Goal: Task Accomplishment & Management: Complete application form

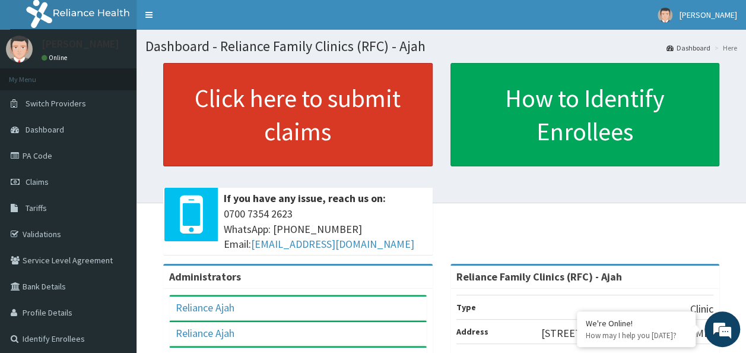
click at [322, 114] on link "Click here to submit claims" at bounding box center [297, 114] width 269 height 103
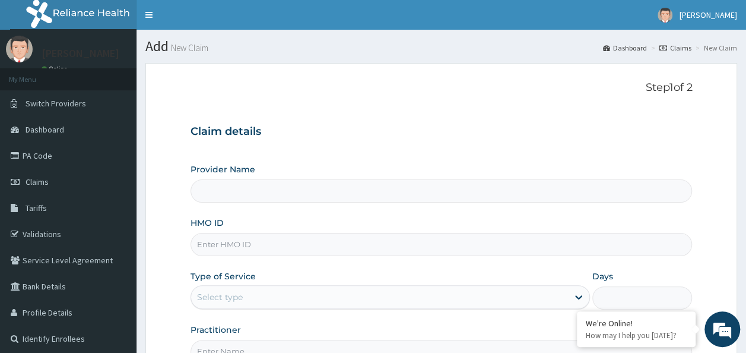
type input "Reliance Family Clinics (RFC) - Ajah"
click at [269, 239] on input "HMO ID" at bounding box center [442, 244] width 502 height 23
click at [240, 242] on input "HMO ID" at bounding box center [442, 244] width 502 height 23
paste input "NPM/10430/A"
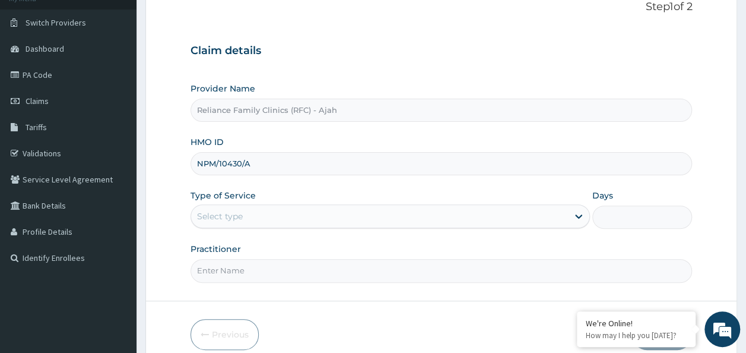
scroll to position [82, 0]
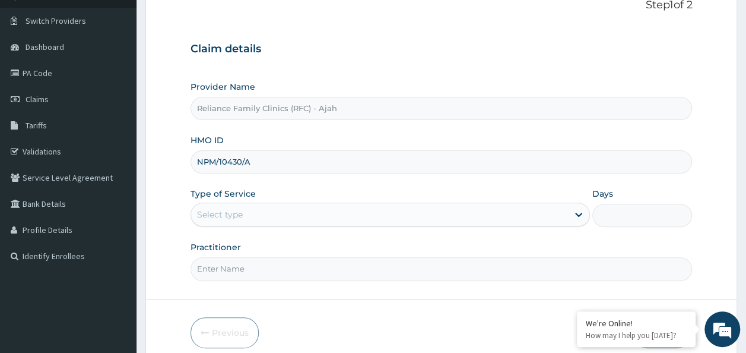
type input "NPM/10430/A"
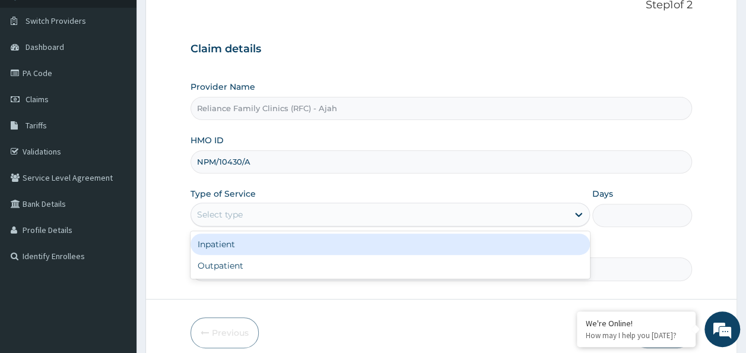
click at [431, 271] on div "Outpatient" at bounding box center [390, 265] width 399 height 21
type input "1"
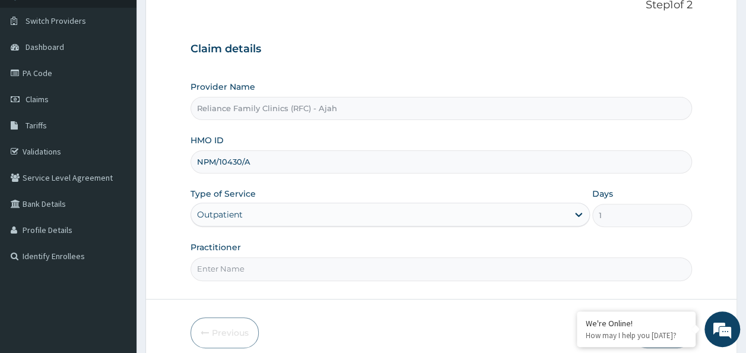
click at [436, 267] on input "Practitioner" at bounding box center [442, 268] width 502 height 23
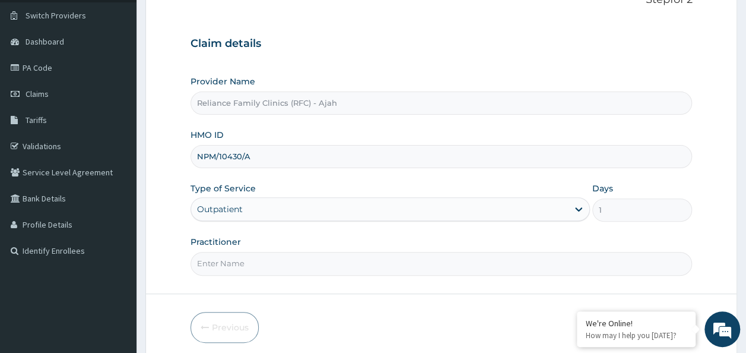
scroll to position [133, 0]
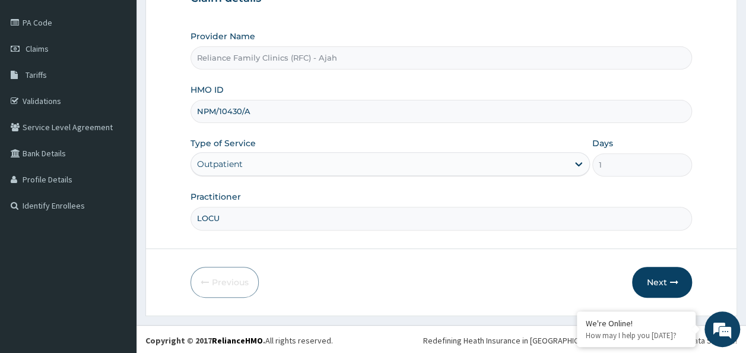
type input "LOCUM"
click at [665, 271] on button "Next" at bounding box center [662, 281] width 60 height 31
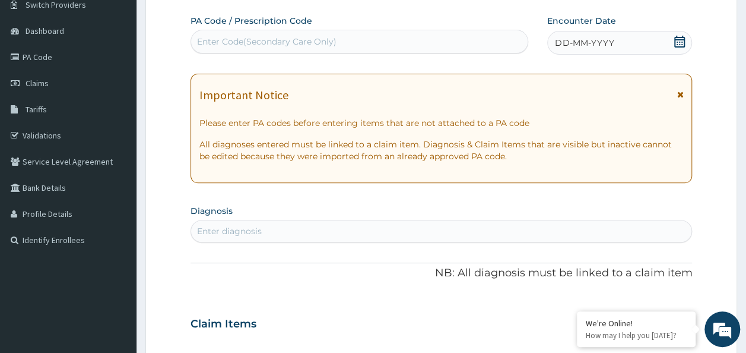
scroll to position [0, 0]
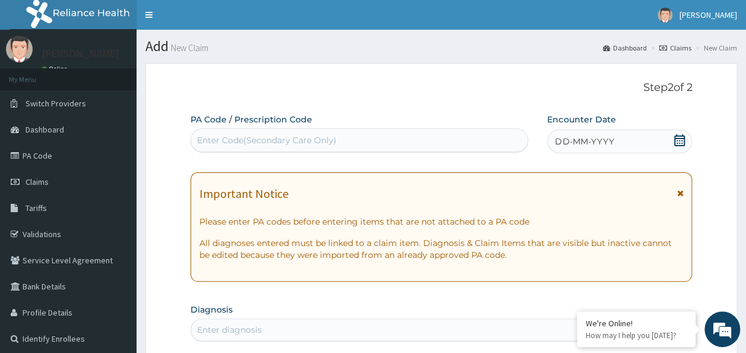
click at [634, 139] on div "DD-MM-YYYY" at bounding box center [619, 141] width 145 height 24
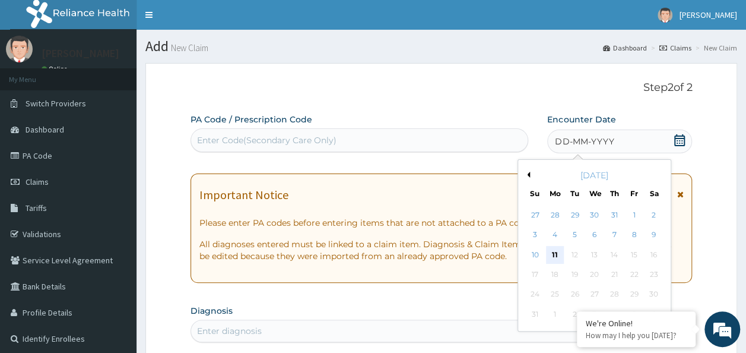
click at [556, 254] on div "11" at bounding box center [555, 255] width 18 height 18
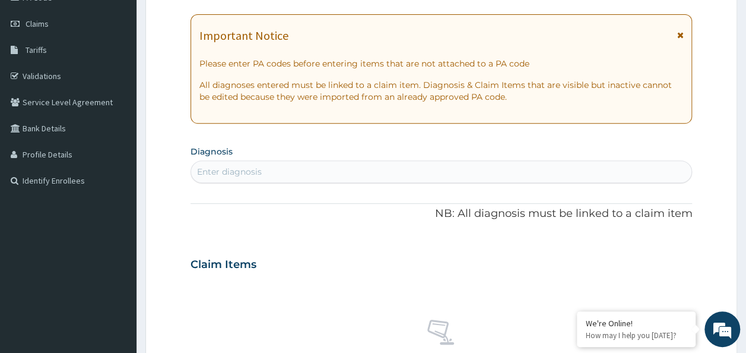
scroll to position [161, 0]
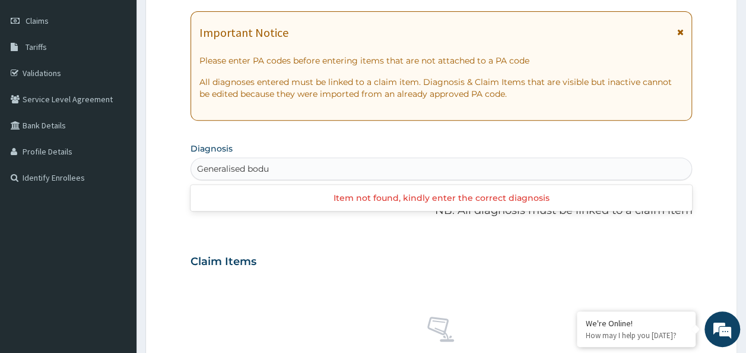
type input "Generalised bod"
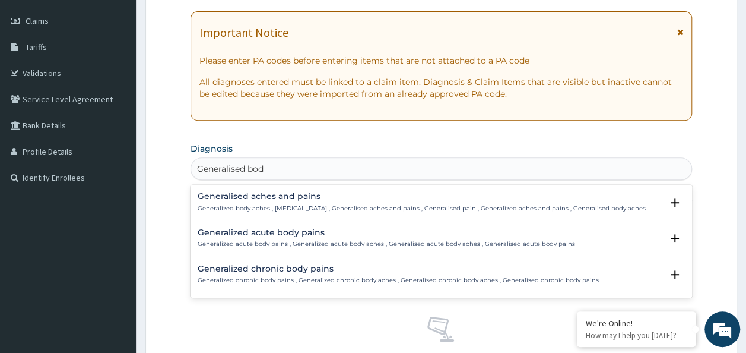
click at [348, 205] on p "Generalized body aches , Generalized pain , Generalised aches and pains , Gener…" at bounding box center [422, 208] width 448 height 8
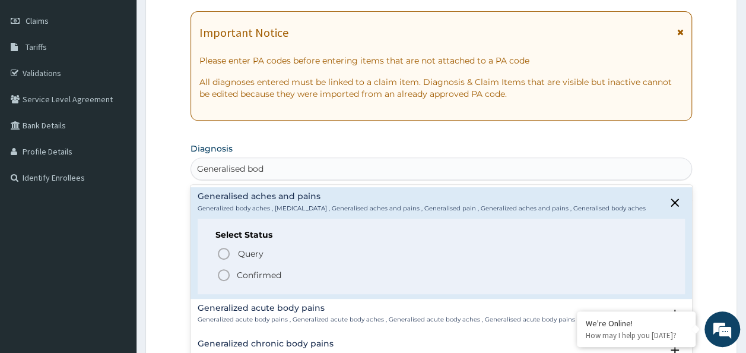
click at [246, 277] on p "Confirmed" at bounding box center [259, 275] width 45 height 12
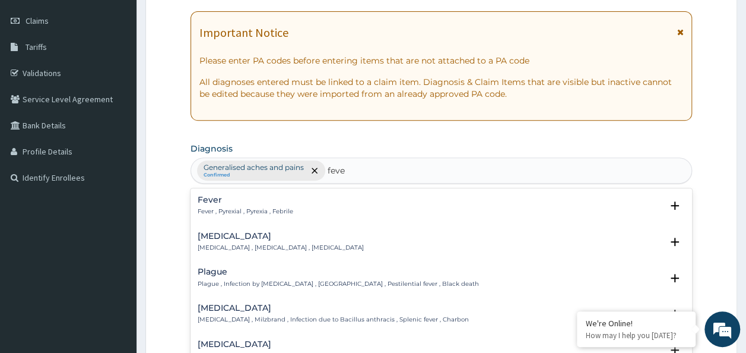
type input "fever"
click at [259, 207] on p "Fever , Pyrexial , Pyrexia , Febrile" at bounding box center [246, 211] width 96 height 8
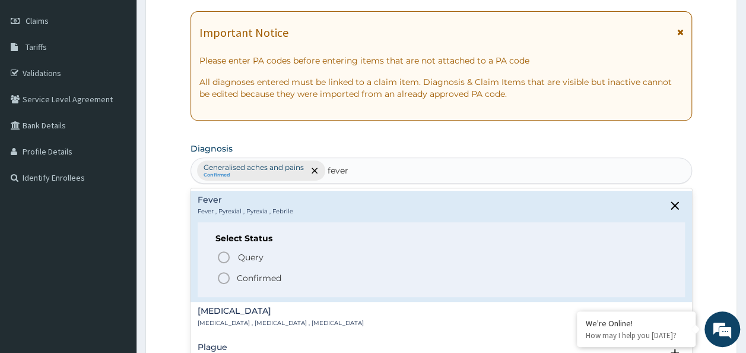
click at [241, 278] on p "Confirmed" at bounding box center [259, 278] width 45 height 12
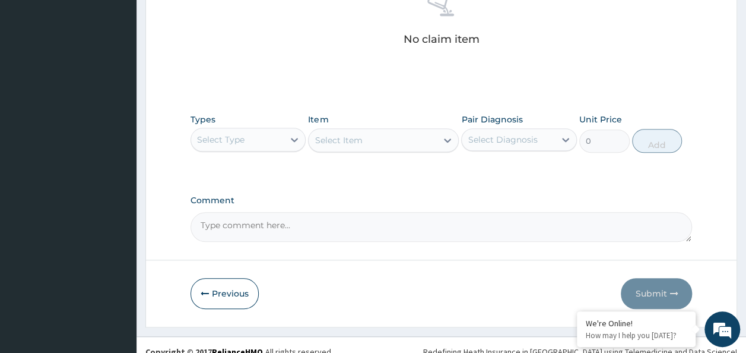
scroll to position [489, 0]
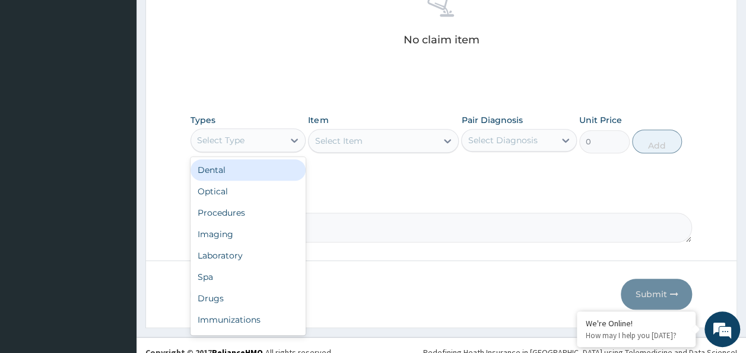
click at [248, 211] on div "Procedures" at bounding box center [249, 212] width 116 height 21
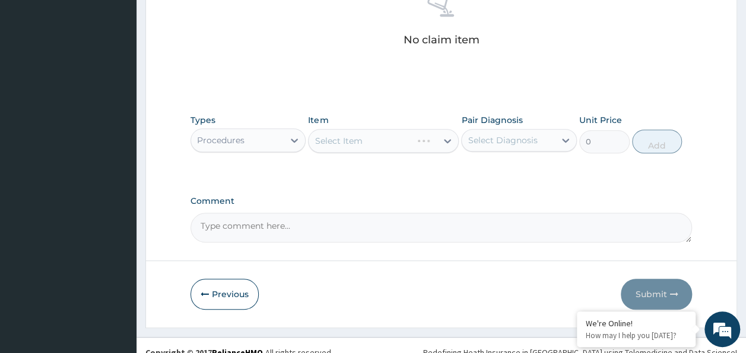
click at [461, 140] on div "Select Diagnosis" at bounding box center [519, 140] width 116 height 23
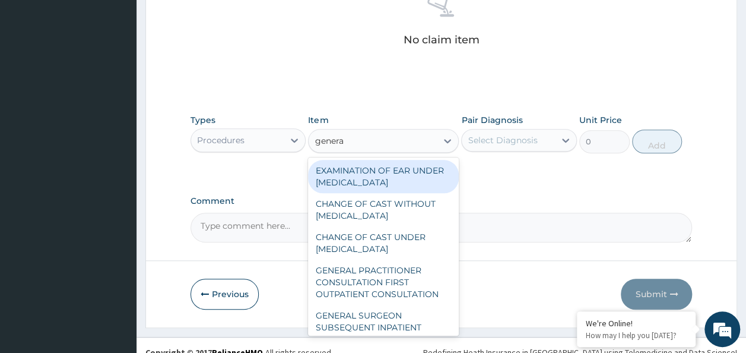
type input "general"
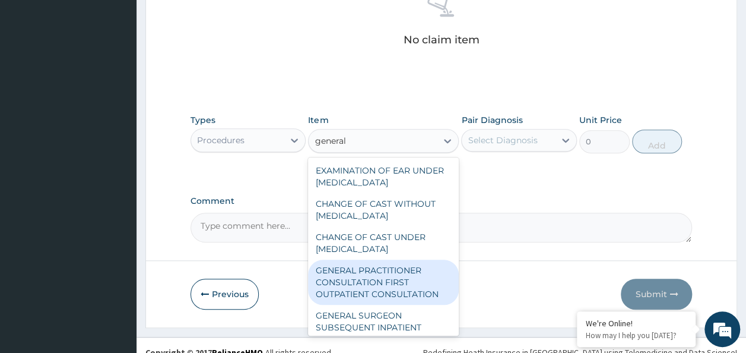
click at [382, 291] on div "GENERAL PRACTITIONER CONSULTATION FIRST OUTPATIENT CONSULTATION" at bounding box center [383, 281] width 151 height 45
type input "3370.125"
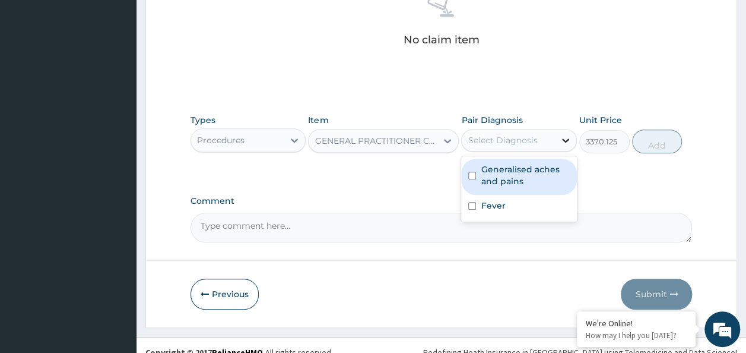
click at [564, 135] on icon at bounding box center [566, 140] width 12 height 12
click at [472, 176] on input "checkbox" at bounding box center [472, 176] width 8 height 8
checkbox input "true"
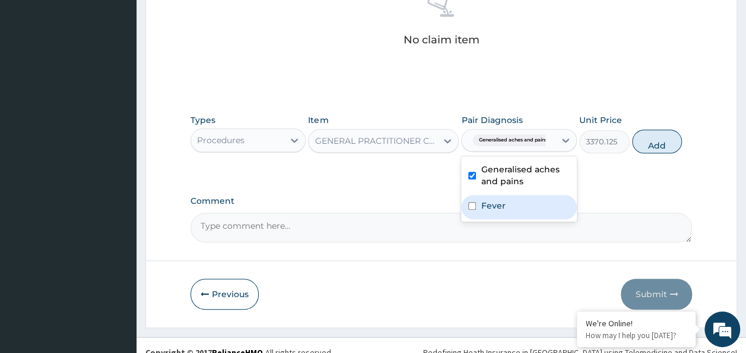
click at [470, 202] on input "checkbox" at bounding box center [472, 206] width 8 height 8
checkbox input "true"
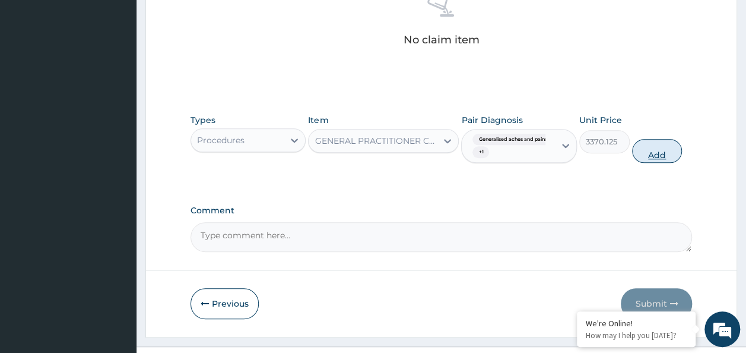
click at [651, 149] on button "Add" at bounding box center [657, 151] width 50 height 24
type input "0"
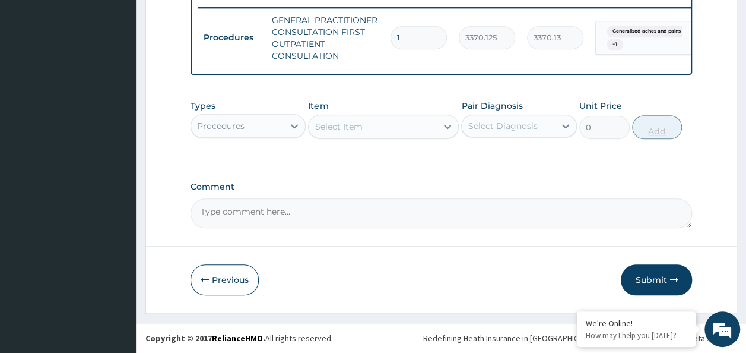
scroll to position [472, 0]
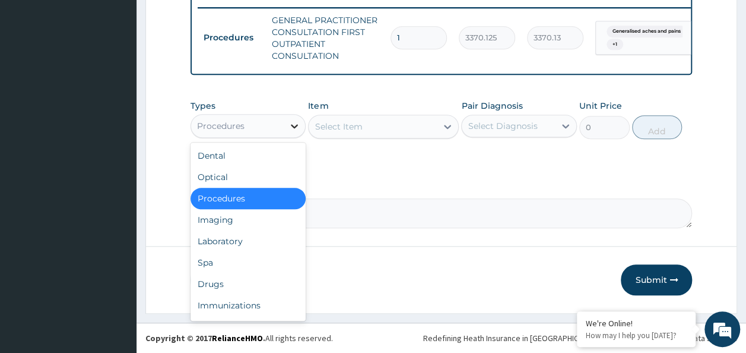
click at [295, 125] on icon at bounding box center [294, 126] width 12 height 12
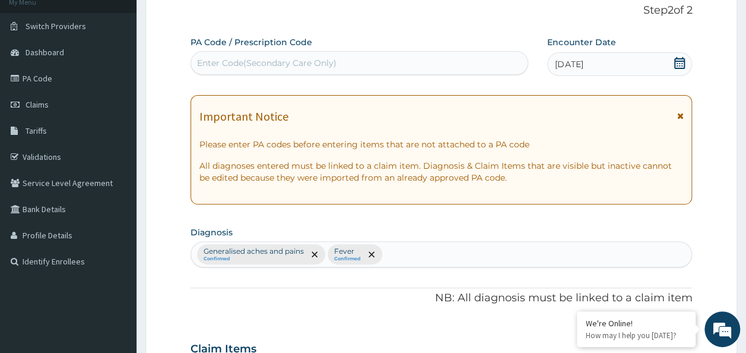
scroll to position [0, 0]
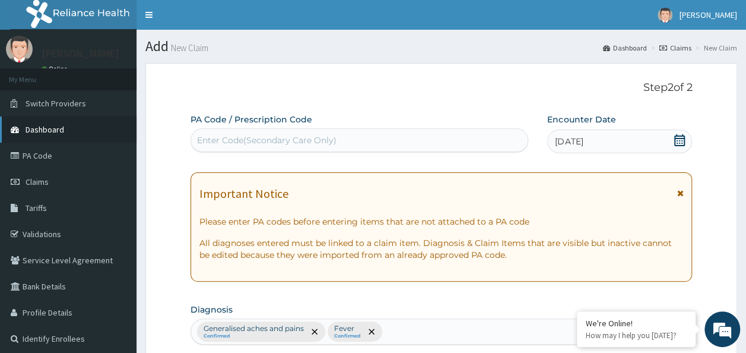
click at [68, 129] on link "Dashboard" at bounding box center [68, 129] width 137 height 26
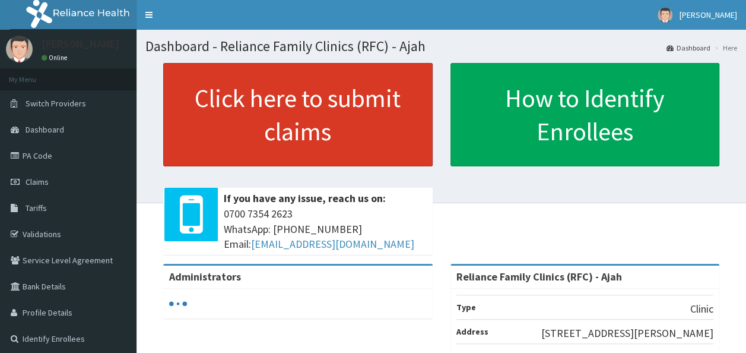
click at [345, 90] on link "Click here to submit claims" at bounding box center [297, 114] width 269 height 103
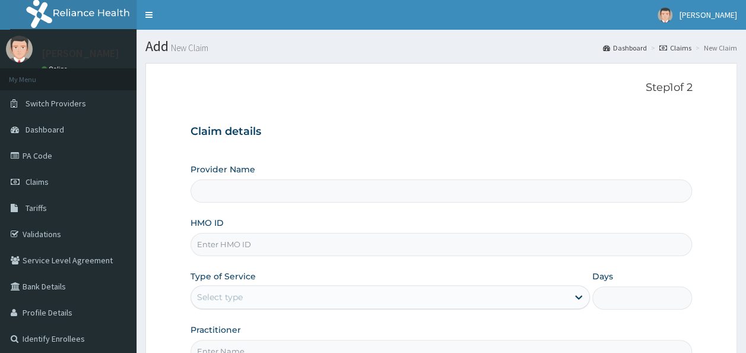
type input "Reliance Family Clinics (RFC) - Ajah"
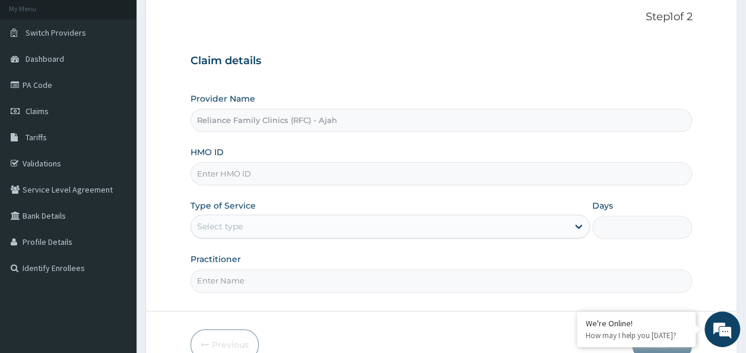
scroll to position [101, 0]
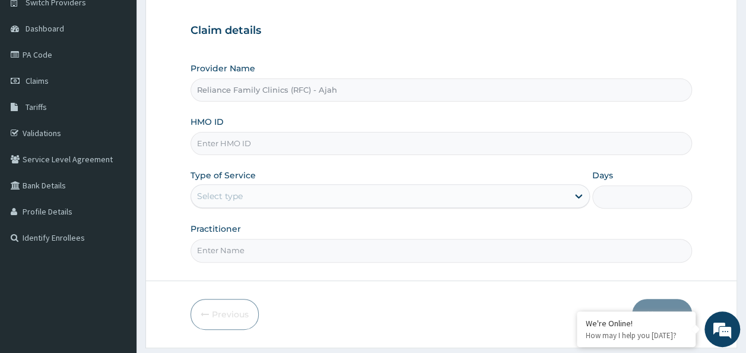
click at [571, 139] on input "HMO ID" at bounding box center [442, 143] width 502 height 23
paste input "NET/10047/A"
type input "NET/10047/A"
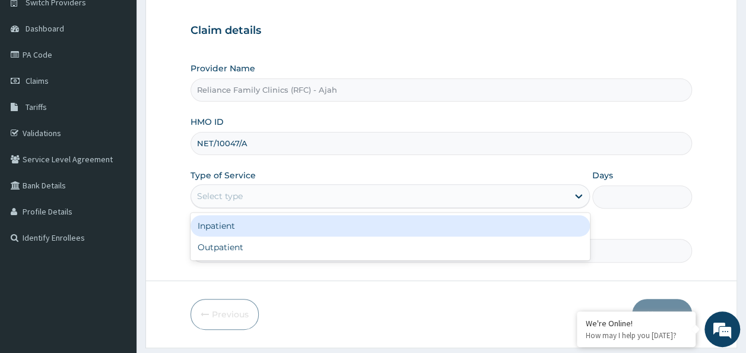
click at [229, 194] on div "Select type" at bounding box center [220, 196] width 46 height 12
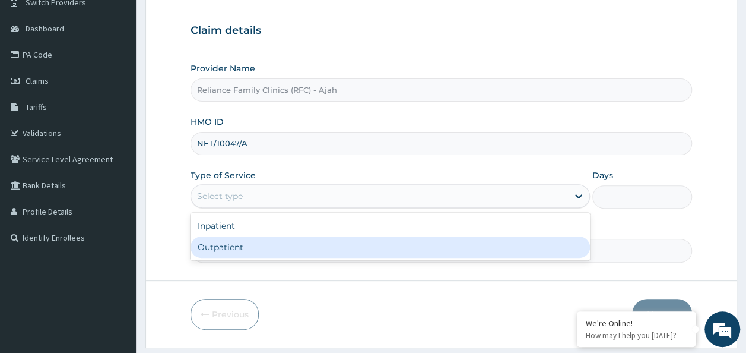
click at [220, 249] on div "Outpatient" at bounding box center [390, 246] width 399 height 21
type input "1"
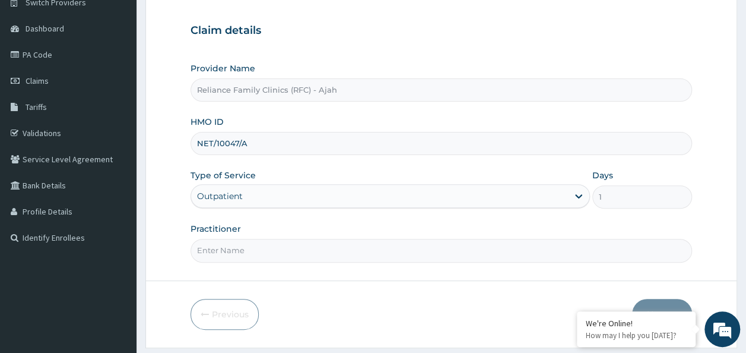
click at [211, 146] on input "NET/10047/A" at bounding box center [442, 143] width 502 height 23
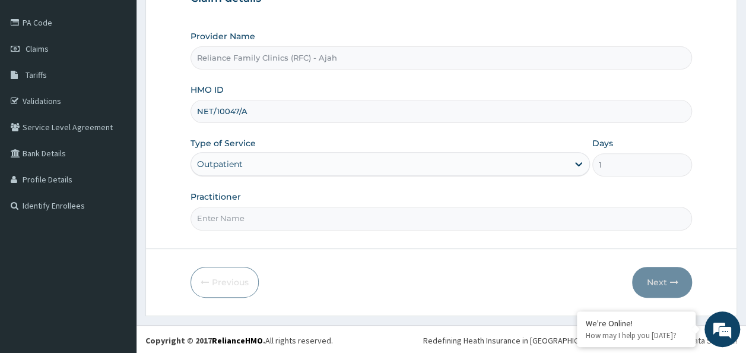
type input "NET/10047/A"
click at [617, 218] on input "Practitioner" at bounding box center [442, 218] width 502 height 23
type input "LOCUM"
click at [664, 276] on button "Next" at bounding box center [662, 281] width 60 height 31
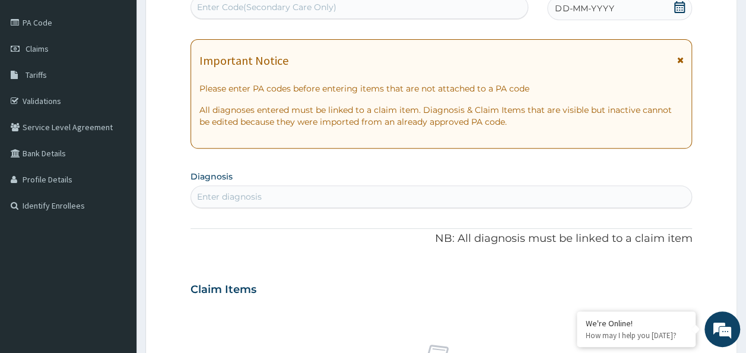
click at [233, 195] on div "Enter diagnosis" at bounding box center [229, 197] width 65 height 12
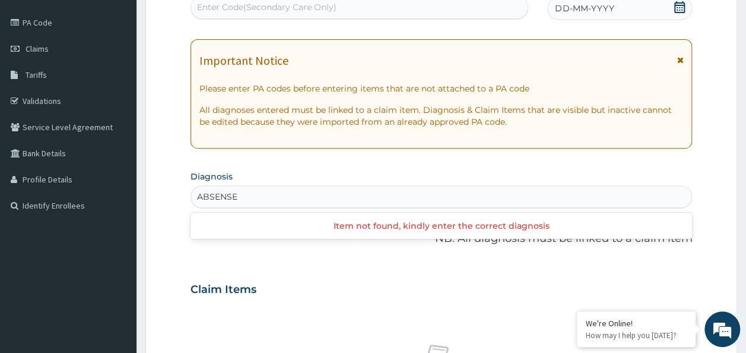
type input "ABSENSE"
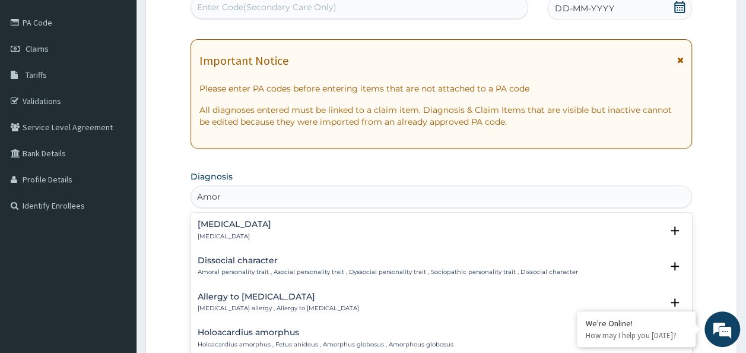
type input "Amor"
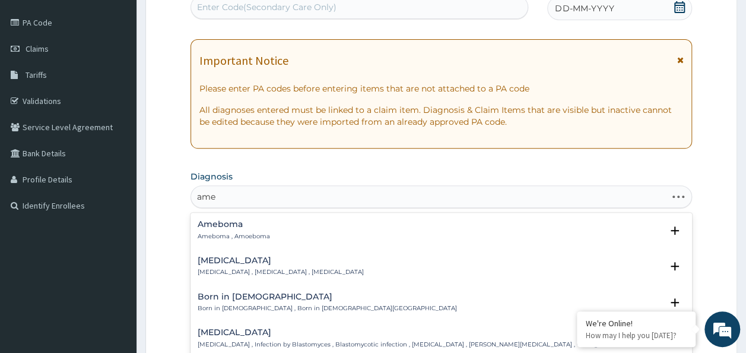
type input "[MEDICAL_DATA]"
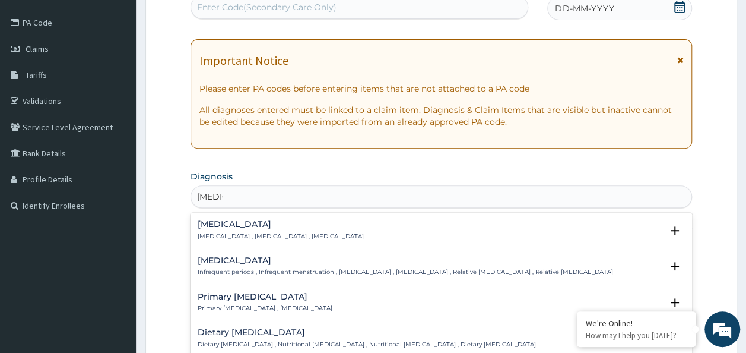
click at [267, 230] on div "[MEDICAL_DATA] [MEDICAL_DATA] , [MEDICAL_DATA] , [MEDICAL_DATA]" at bounding box center [281, 230] width 166 height 21
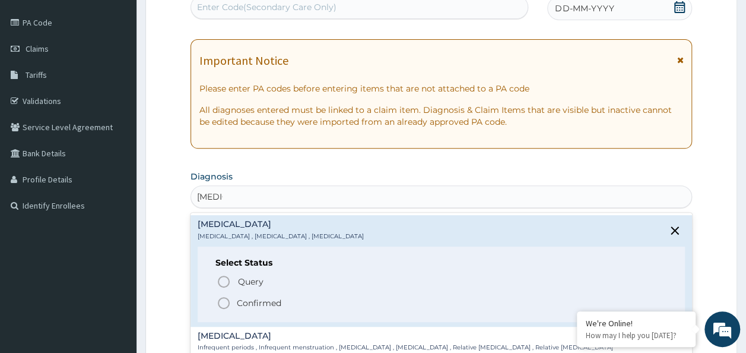
click at [218, 303] on circle "status option filled" at bounding box center [223, 302] width 11 height 11
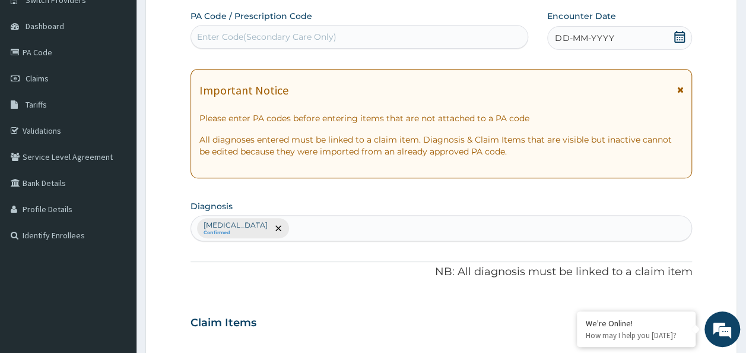
scroll to position [0, 0]
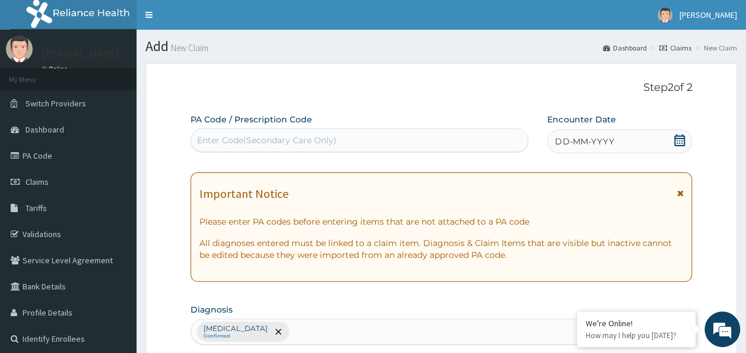
click at [634, 142] on div "DD-MM-YYYY" at bounding box center [619, 141] width 145 height 24
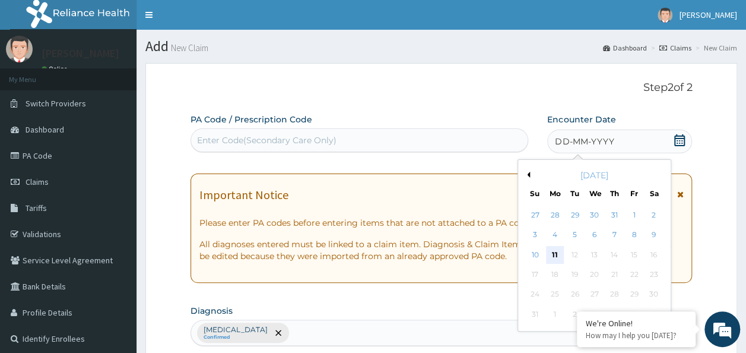
click at [557, 252] on div "11" at bounding box center [555, 255] width 18 height 18
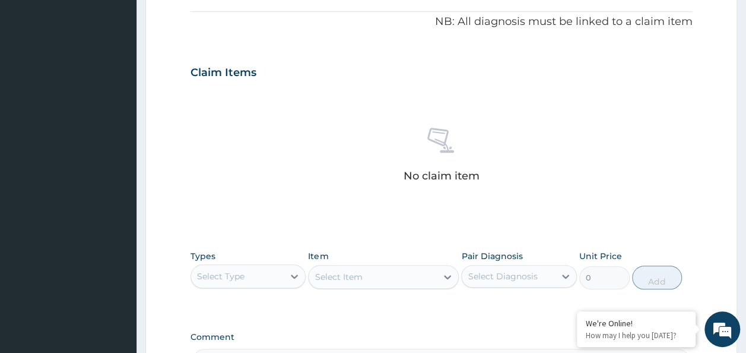
scroll to position [421, 0]
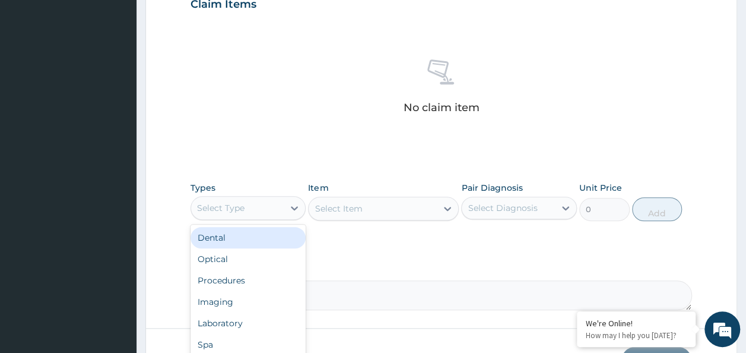
click at [255, 271] on div "Procedures" at bounding box center [249, 279] width 116 height 21
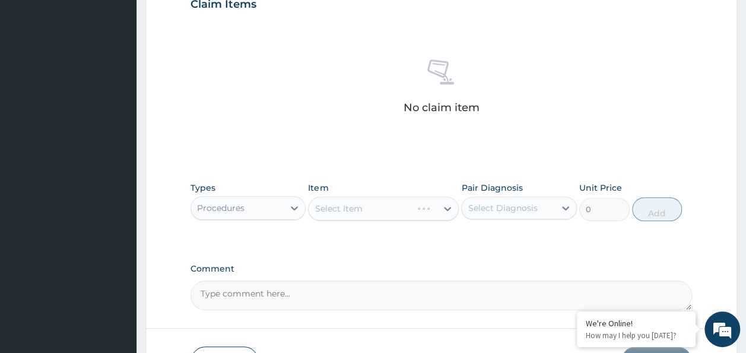
click at [440, 215] on div "Select Item" at bounding box center [383, 208] width 151 height 24
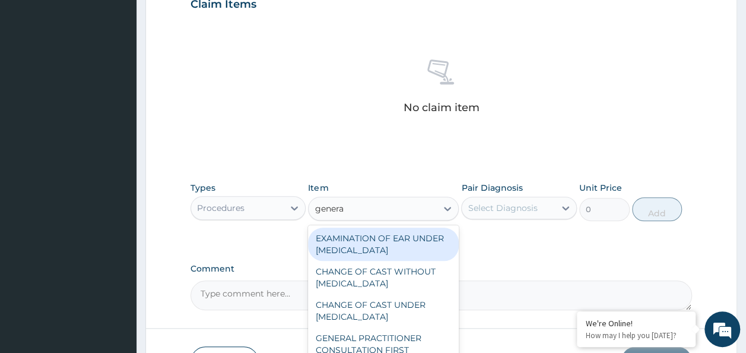
type input "general"
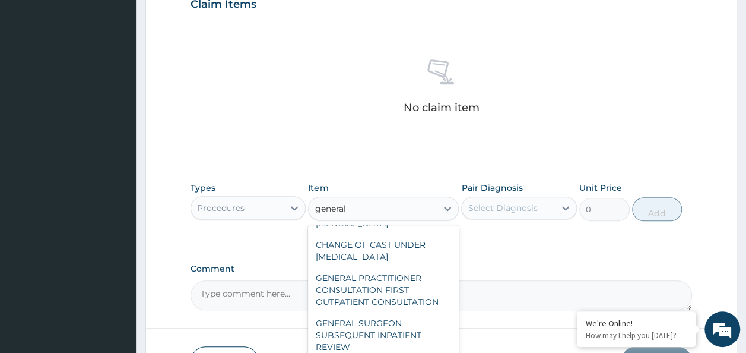
scroll to position [62, 0]
click at [381, 296] on div "GENERAL PRACTITIONER CONSULTATION FIRST OUTPATIENT CONSULTATION" at bounding box center [383, 287] width 151 height 45
type input "3370.125"
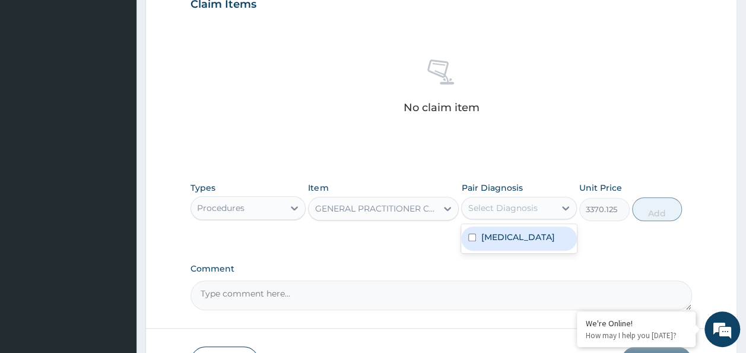
click at [534, 239] on label "[MEDICAL_DATA]" at bounding box center [518, 237] width 74 height 12
checkbox input "true"
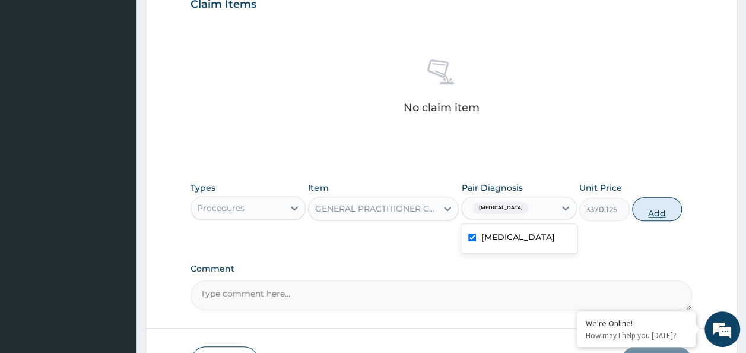
click at [667, 211] on button "Add" at bounding box center [657, 209] width 50 height 24
type input "0"
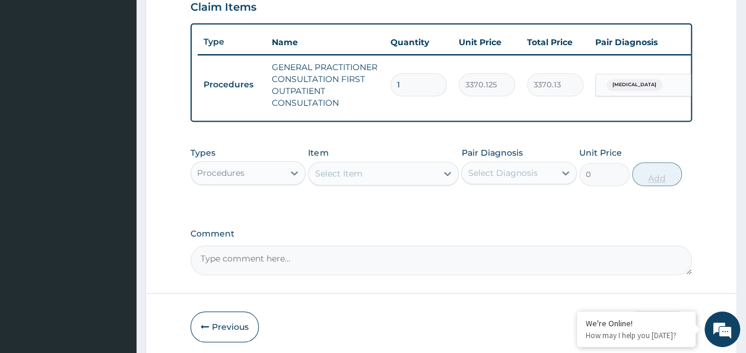
scroll to position [464, 0]
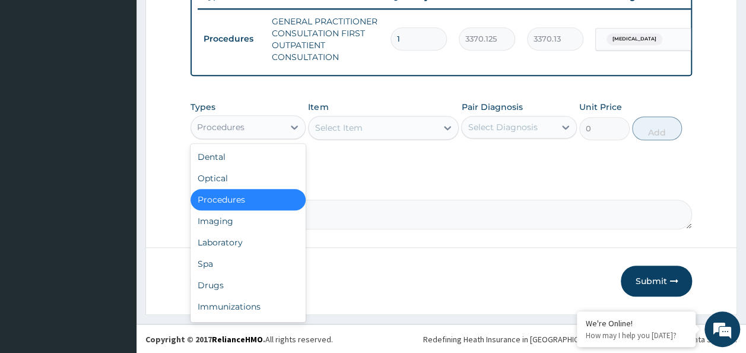
click at [235, 131] on div "Procedures" at bounding box center [220, 127] width 47 height 12
click at [221, 207] on div "Procedures" at bounding box center [249, 199] width 116 height 21
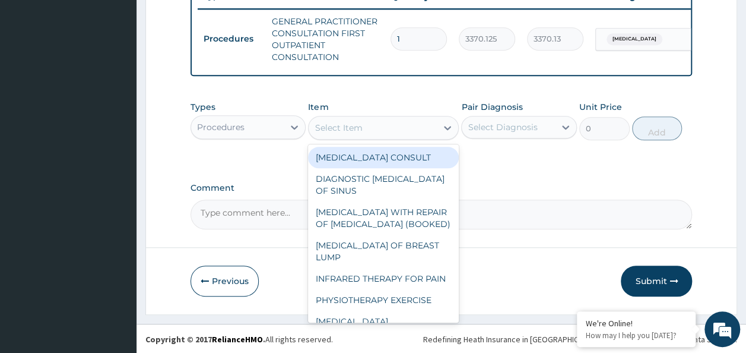
click at [426, 129] on div "Select Item" at bounding box center [373, 127] width 128 height 19
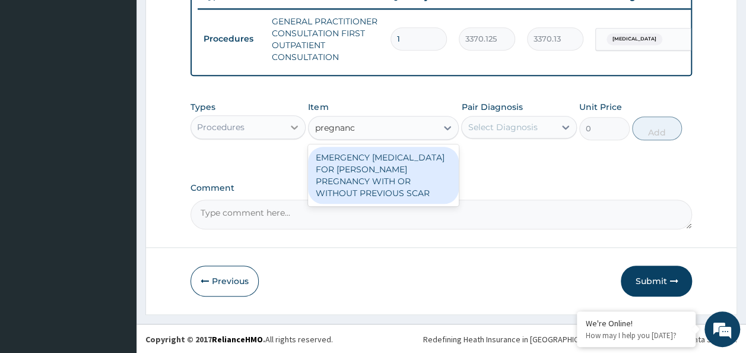
type input "pregnanc"
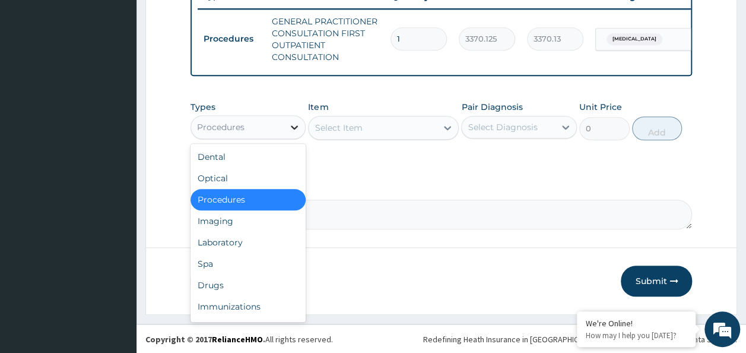
click at [292, 133] on icon at bounding box center [294, 127] width 12 height 12
click at [229, 250] on div "Laboratory" at bounding box center [249, 241] width 116 height 21
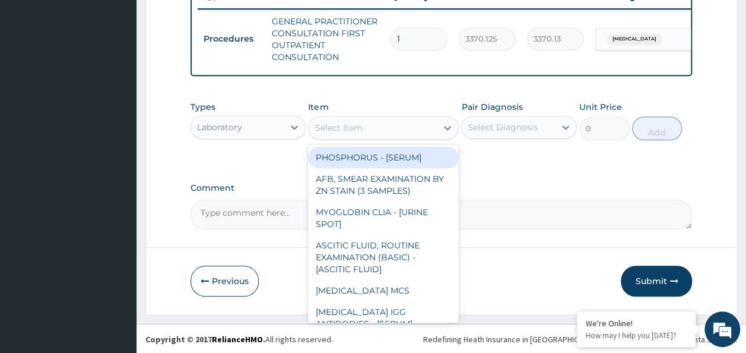
click at [349, 134] on div "Select Item" at bounding box center [338, 128] width 47 height 12
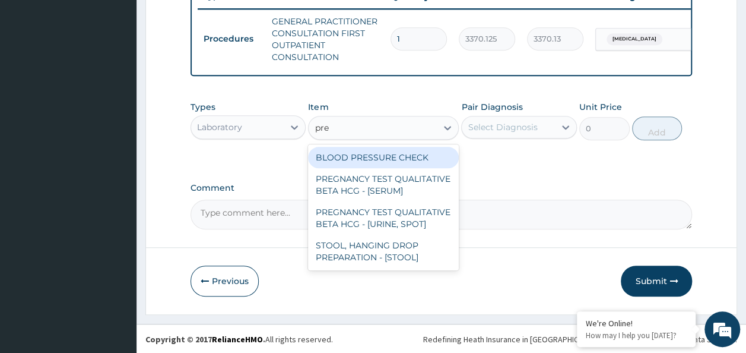
type input "preg"
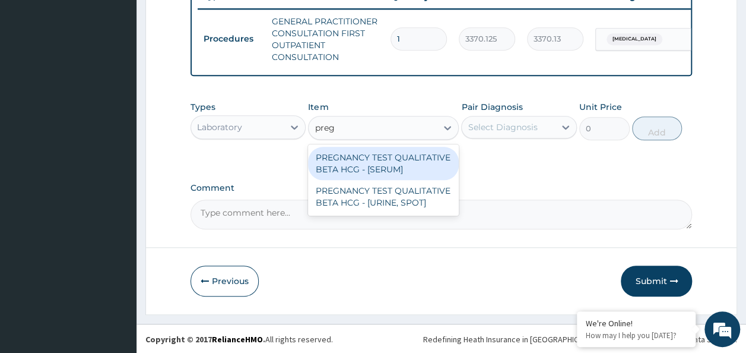
click at [370, 171] on div "PREGNANCY TEST QUALITATIVE BETA HCG - [SERUM]" at bounding box center [383, 163] width 151 height 33
type input "1225.5"
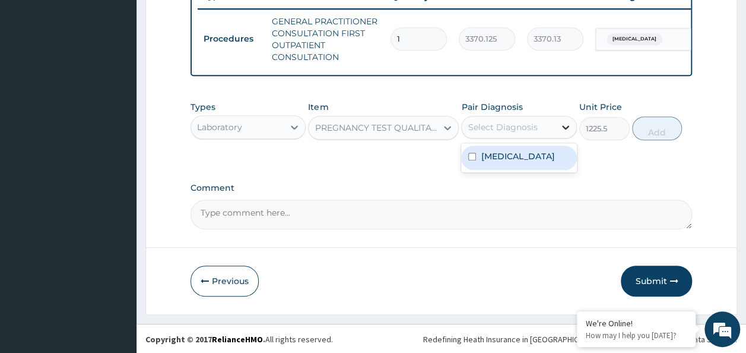
click at [562, 132] on icon at bounding box center [566, 127] width 12 height 12
click at [523, 170] on div "[MEDICAL_DATA]" at bounding box center [519, 157] width 116 height 24
checkbox input "true"
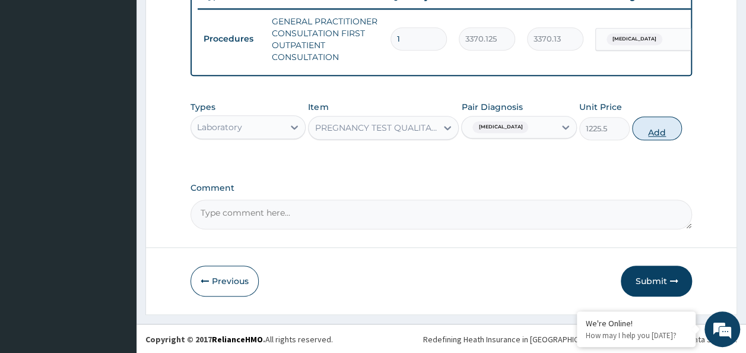
click at [647, 139] on button "Add" at bounding box center [657, 128] width 50 height 24
type input "0"
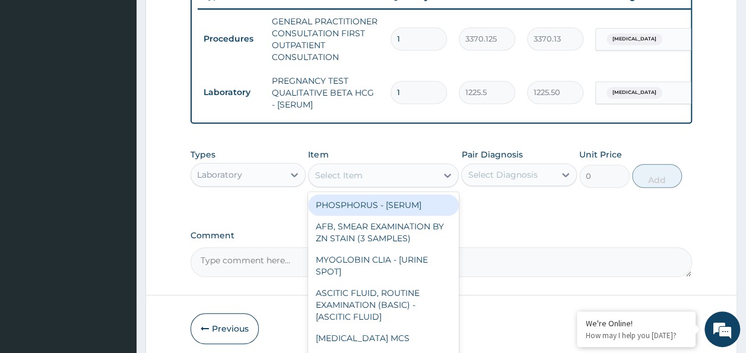
click at [339, 180] on div "Select Item" at bounding box center [338, 175] width 47 height 12
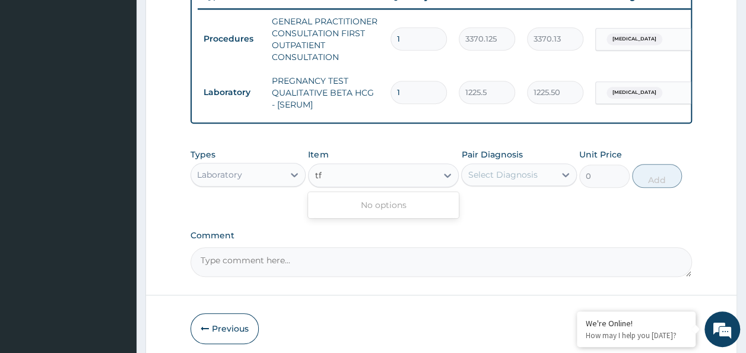
type input "t"
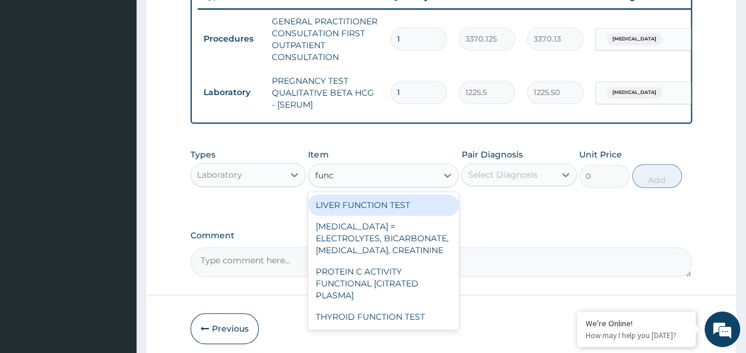
type input "funct"
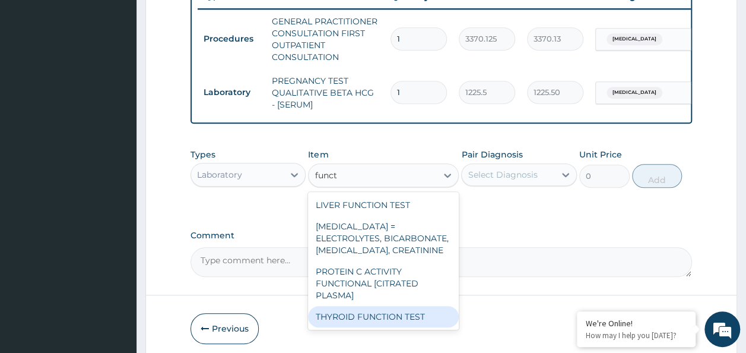
click at [398, 322] on div "THYROID FUNCTION TEST" at bounding box center [383, 316] width 151 height 21
type input "6127.5"
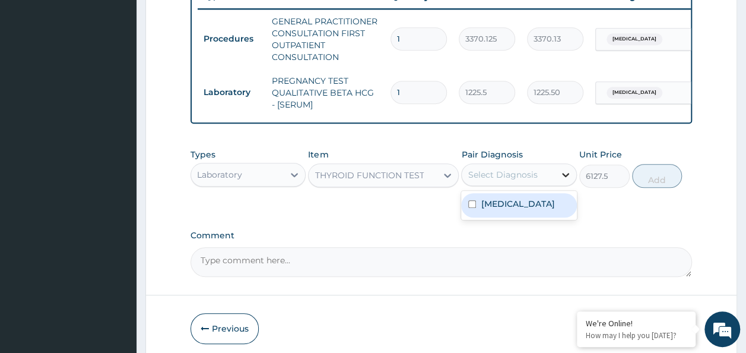
click at [569, 180] on icon at bounding box center [566, 175] width 12 height 12
click at [534, 217] on div "[MEDICAL_DATA]" at bounding box center [519, 205] width 116 height 24
checkbox input "true"
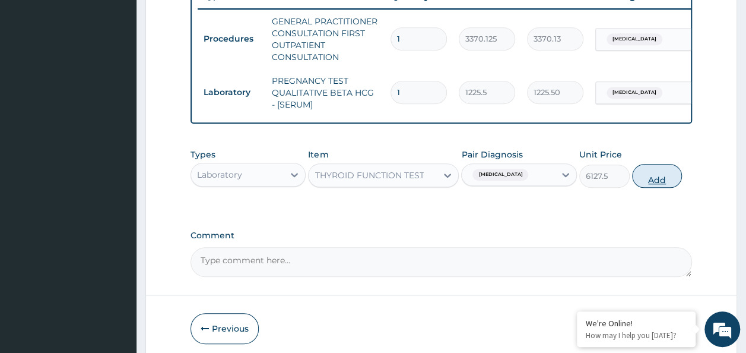
click at [653, 187] on button "Add" at bounding box center [657, 176] width 50 height 24
type input "0"
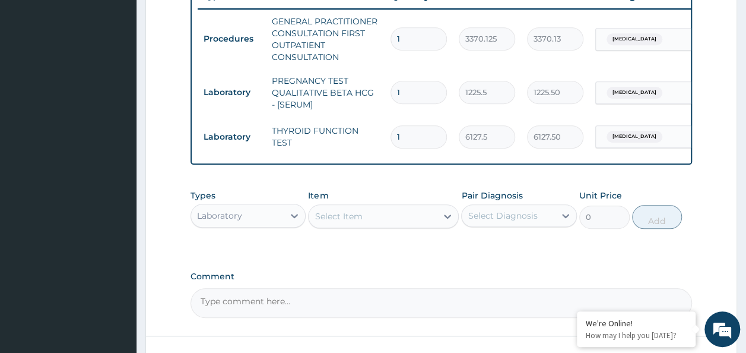
click at [332, 221] on div "Select Item" at bounding box center [338, 216] width 47 height 12
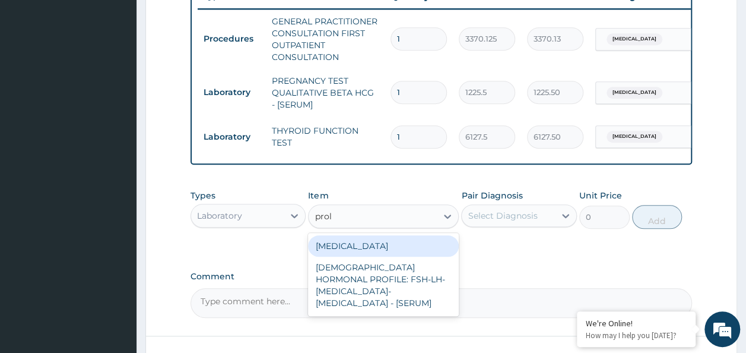
type input "prola"
click at [356, 250] on div "[MEDICAL_DATA]" at bounding box center [383, 245] width 151 height 21
type input "4085"
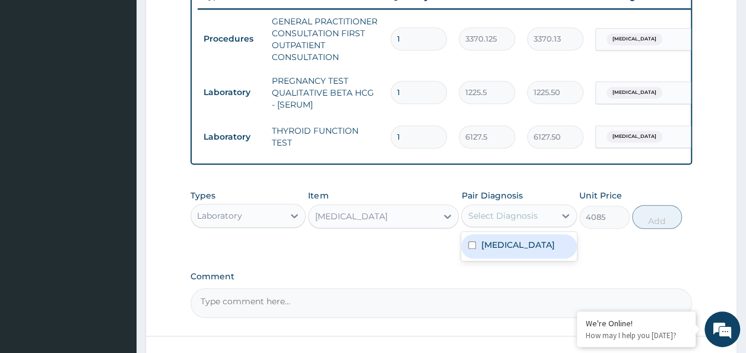
click at [548, 225] on div "Select Diagnosis" at bounding box center [508, 215] width 93 height 19
click at [508, 250] on label "[MEDICAL_DATA]" at bounding box center [518, 245] width 74 height 12
checkbox input "true"
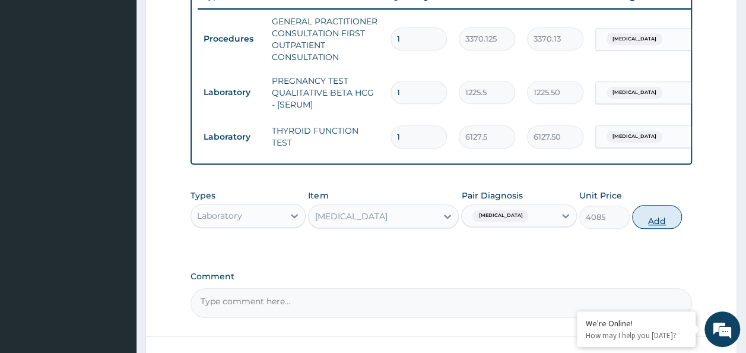
click at [656, 229] on button "Add" at bounding box center [657, 217] width 50 height 24
type input "0"
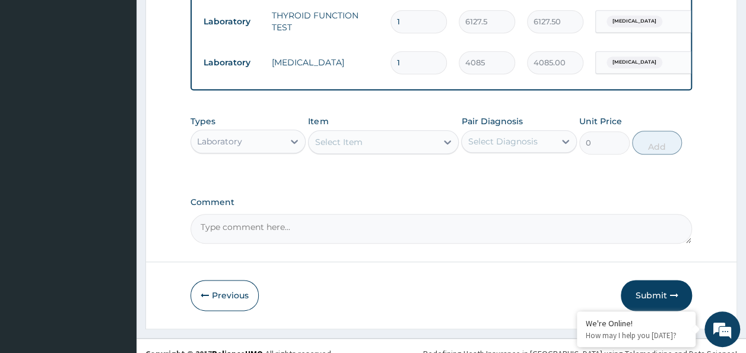
scroll to position [583, 0]
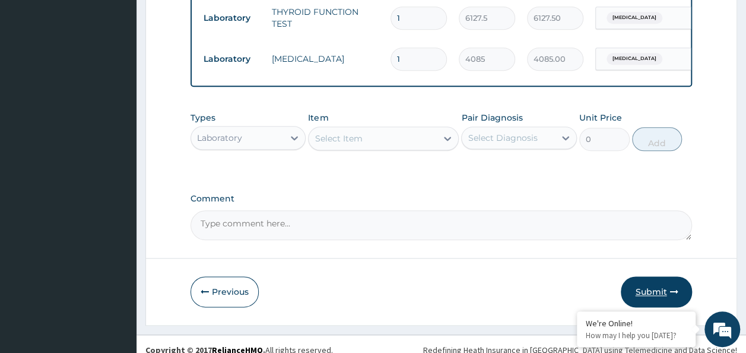
click at [651, 288] on button "Submit" at bounding box center [656, 291] width 71 height 31
